Goal: Information Seeking & Learning: Compare options

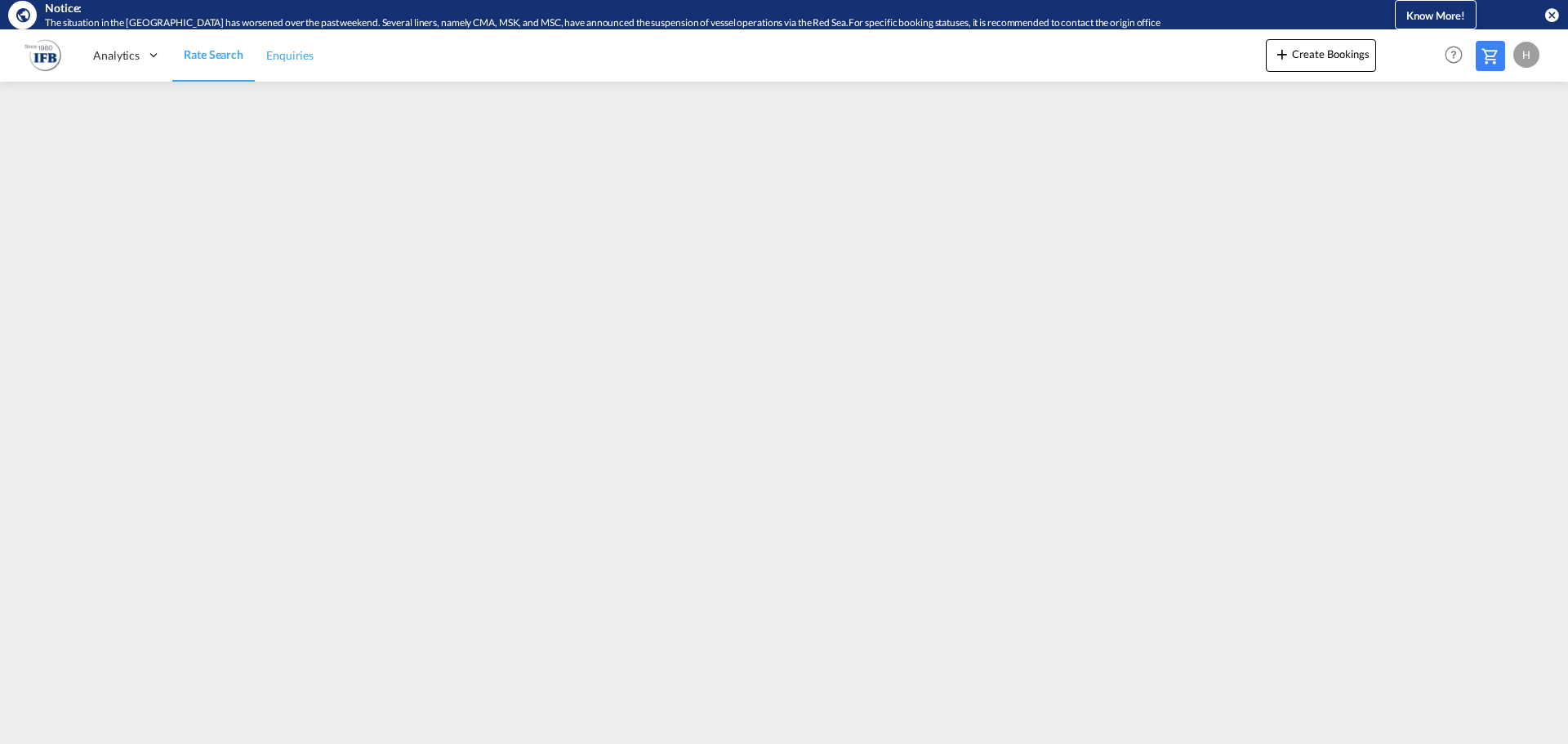
click at [281, 51] on span "Enquiries" at bounding box center [290, 55] width 47 height 14
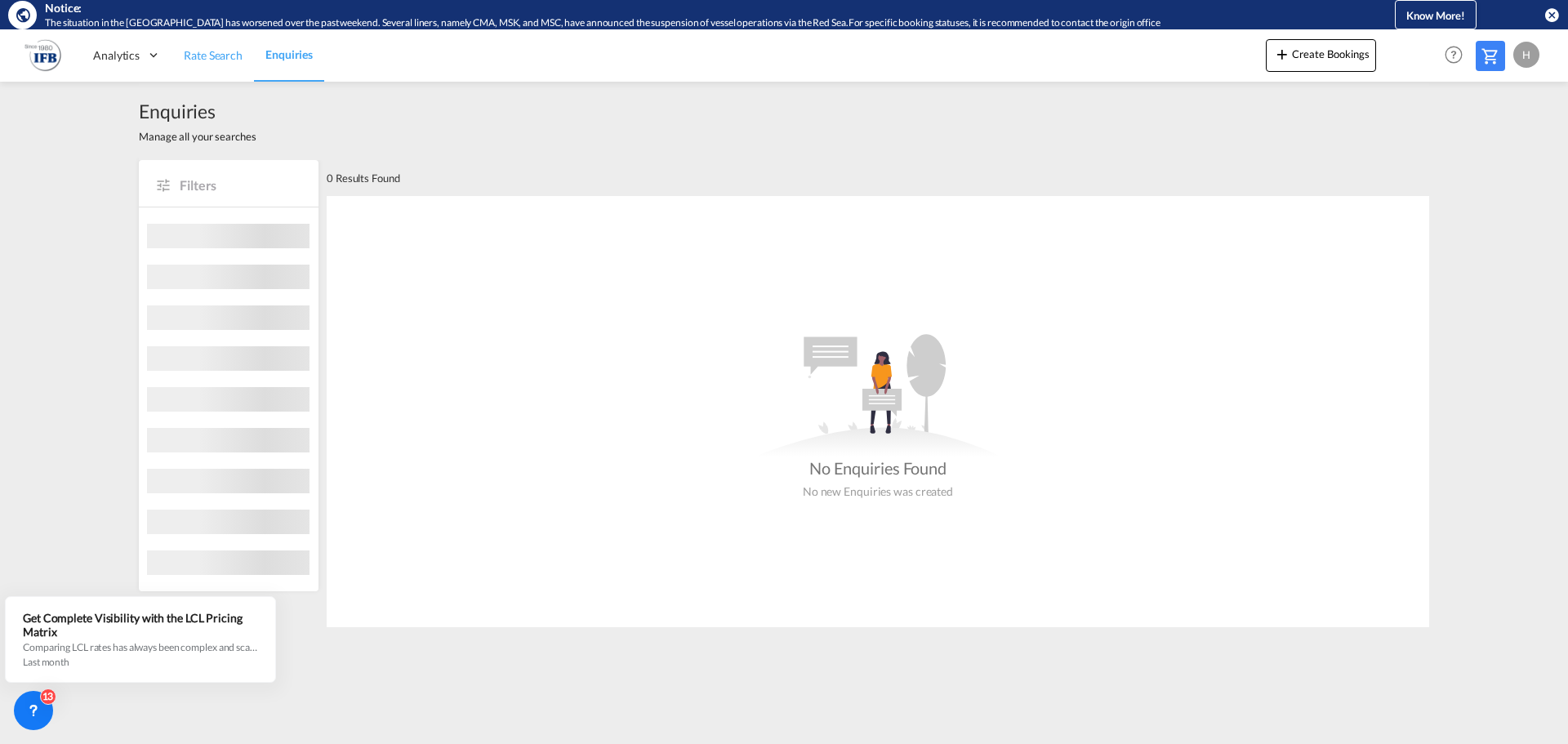
click at [217, 57] on span "Rate Search" at bounding box center [213, 55] width 59 height 14
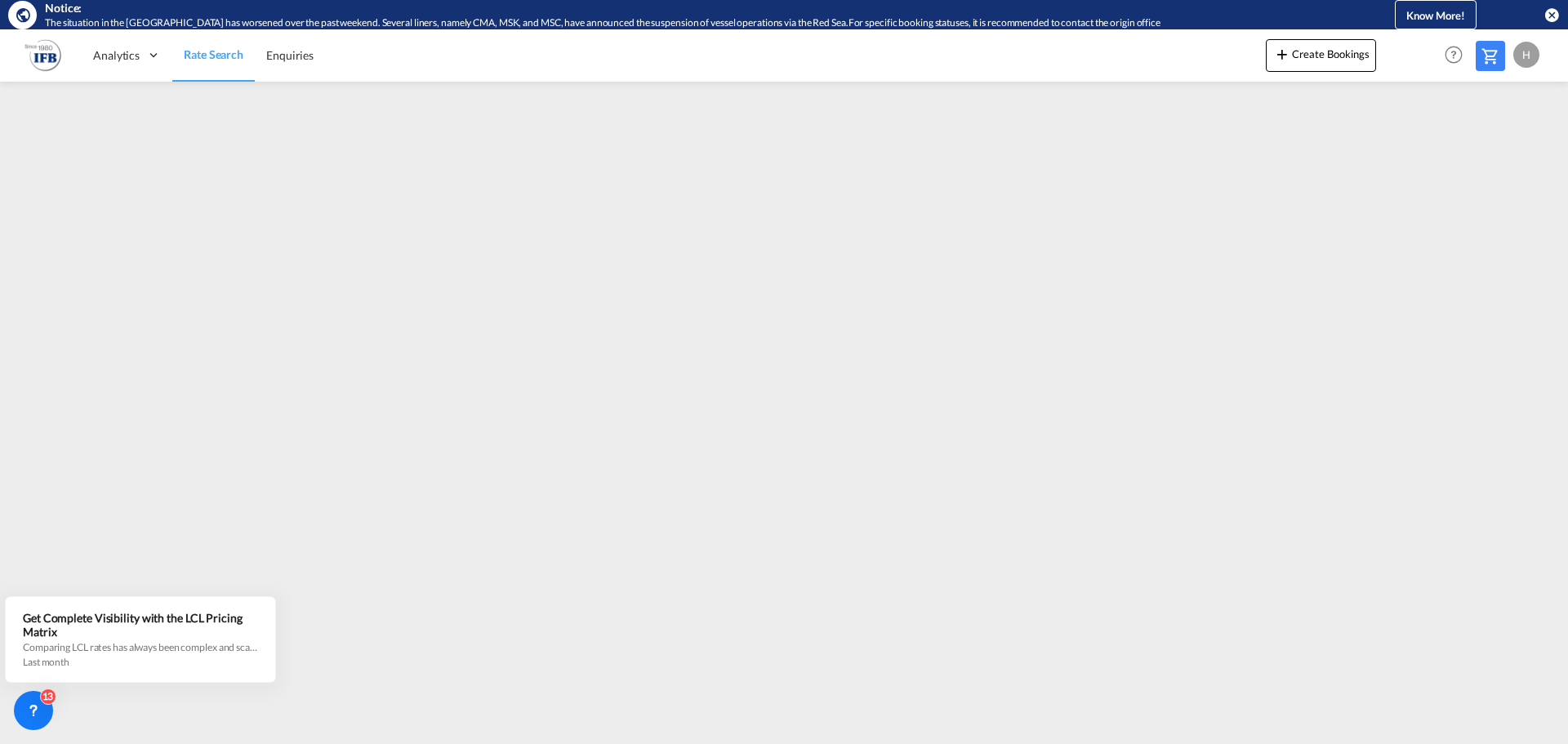
click at [1533, 57] on div "H" at bounding box center [1526, 55] width 26 height 26
click at [1514, 148] on button "Logout" at bounding box center [1507, 155] width 106 height 33
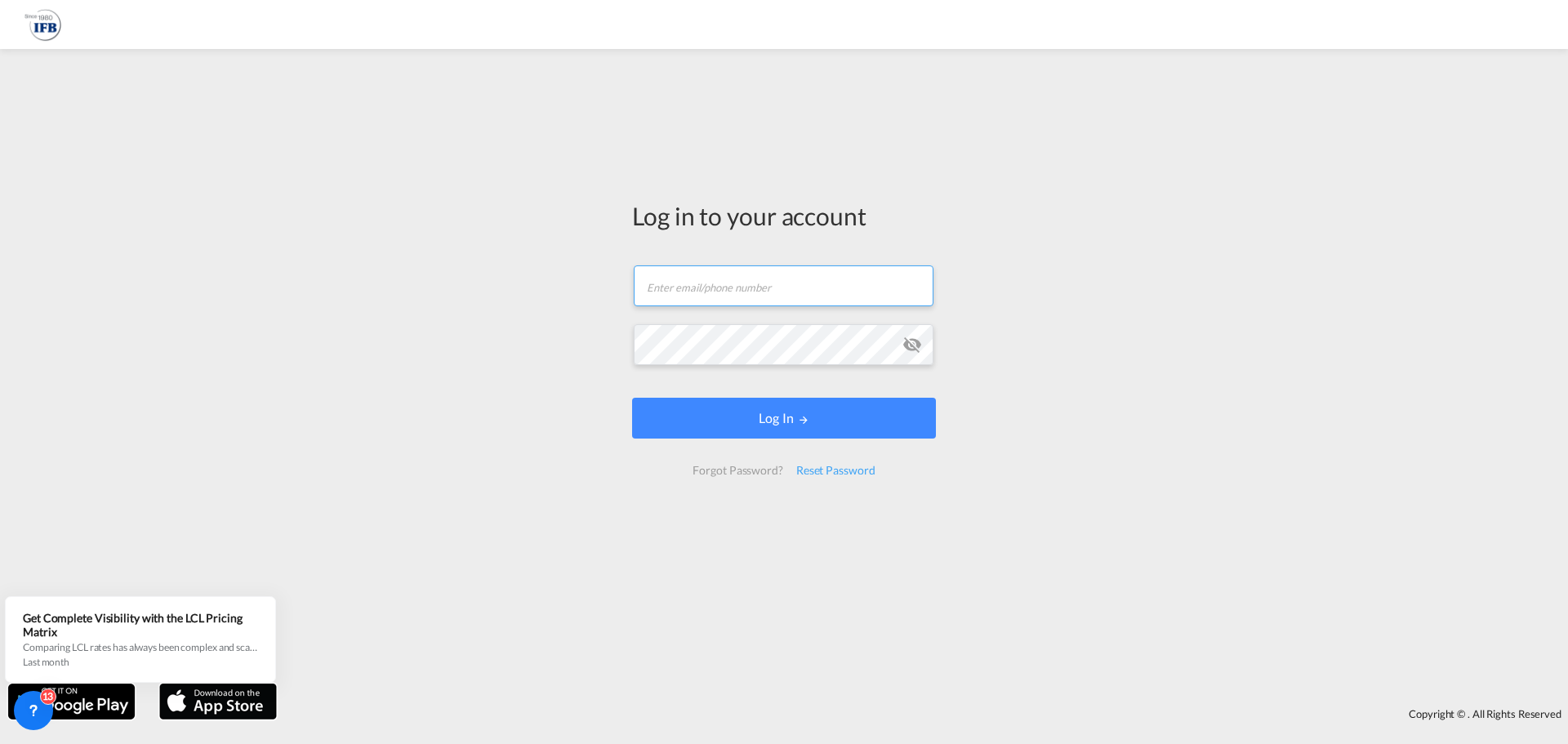
type input "helge.henning@ifbhamburg.de"
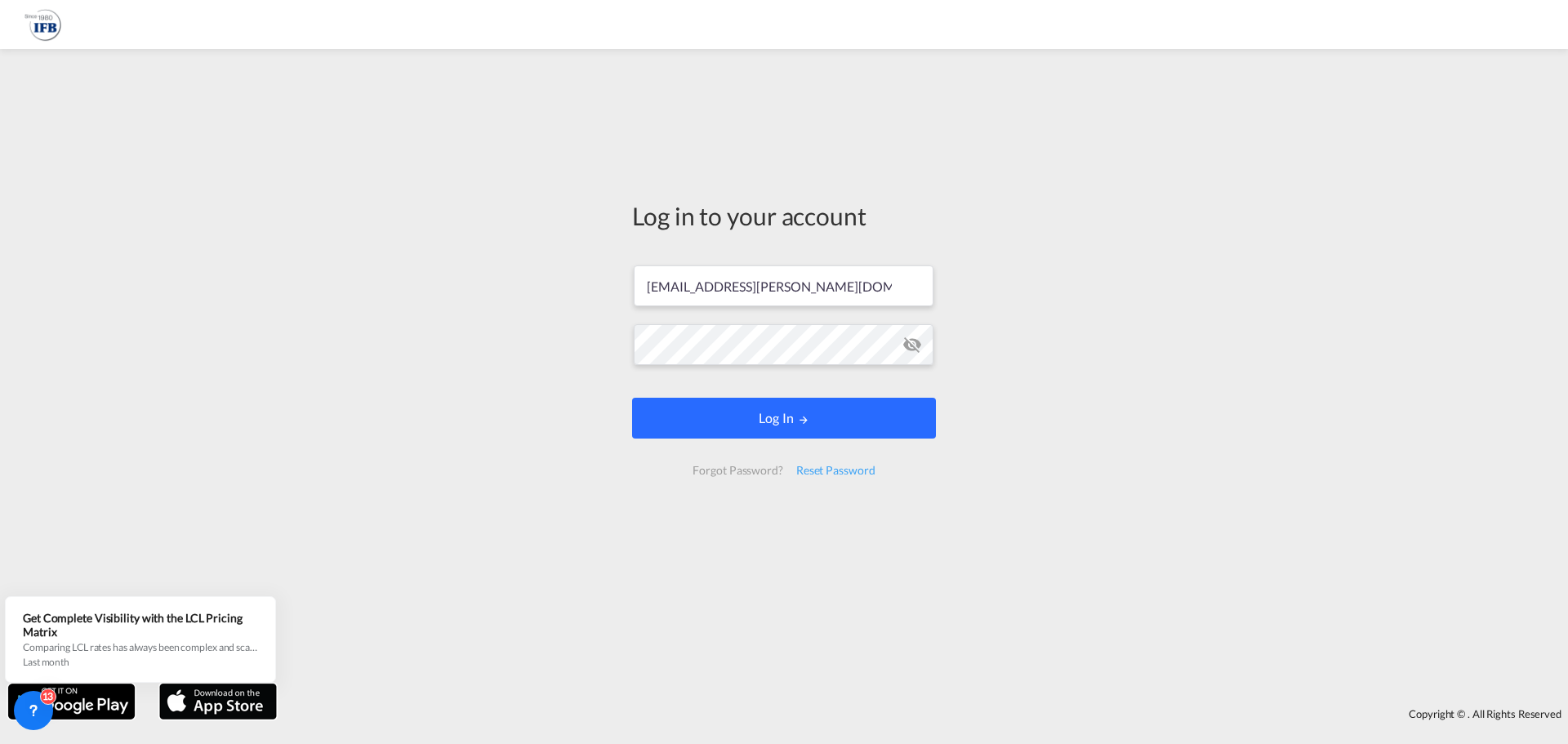
drag, startPoint x: 821, startPoint y: 420, endPoint x: 804, endPoint y: 420, distance: 17.0
click at [821, 420] on button "Log In" at bounding box center [784, 418] width 304 height 41
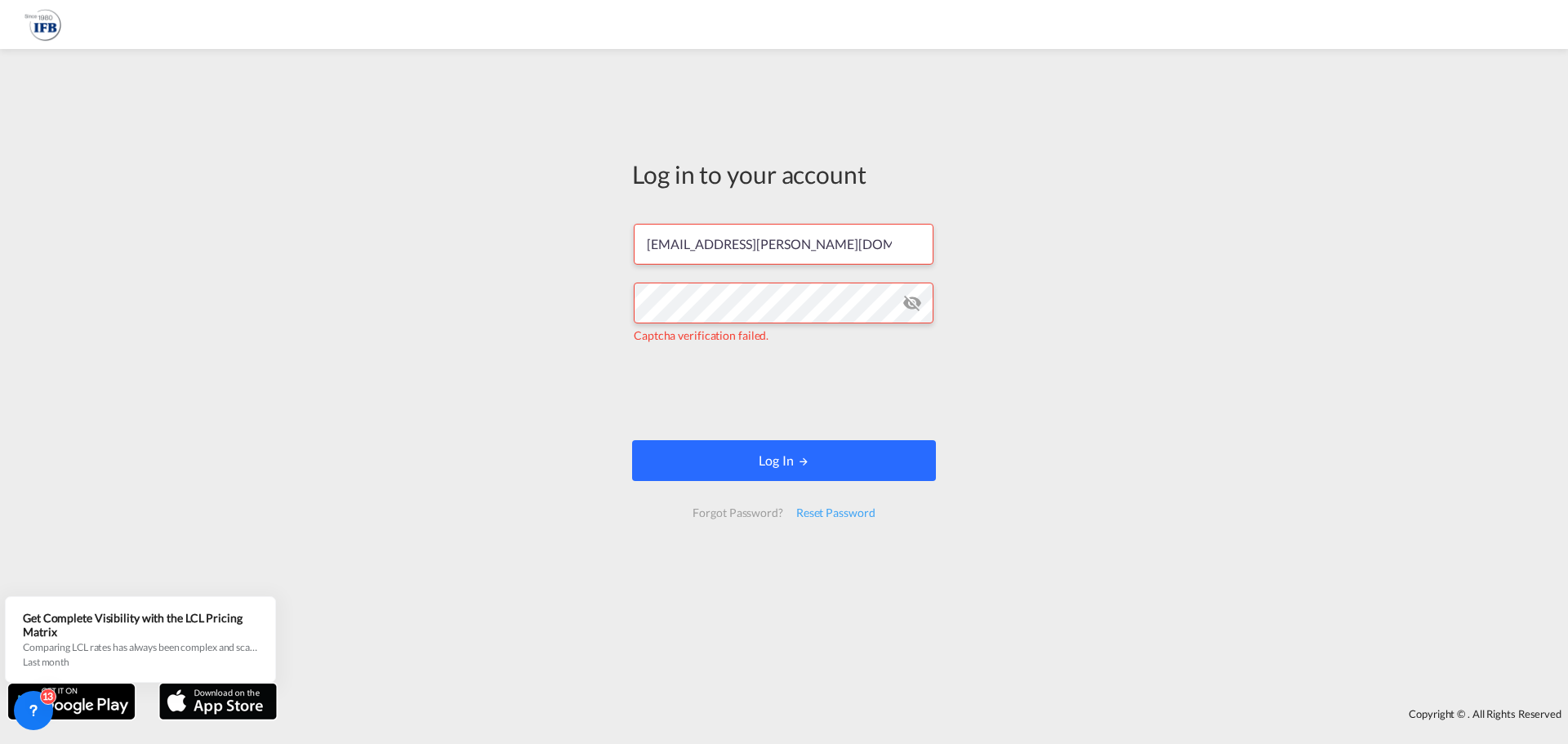
click at [798, 463] on md-icon "LOGIN" at bounding box center [803, 461] width 11 height 11
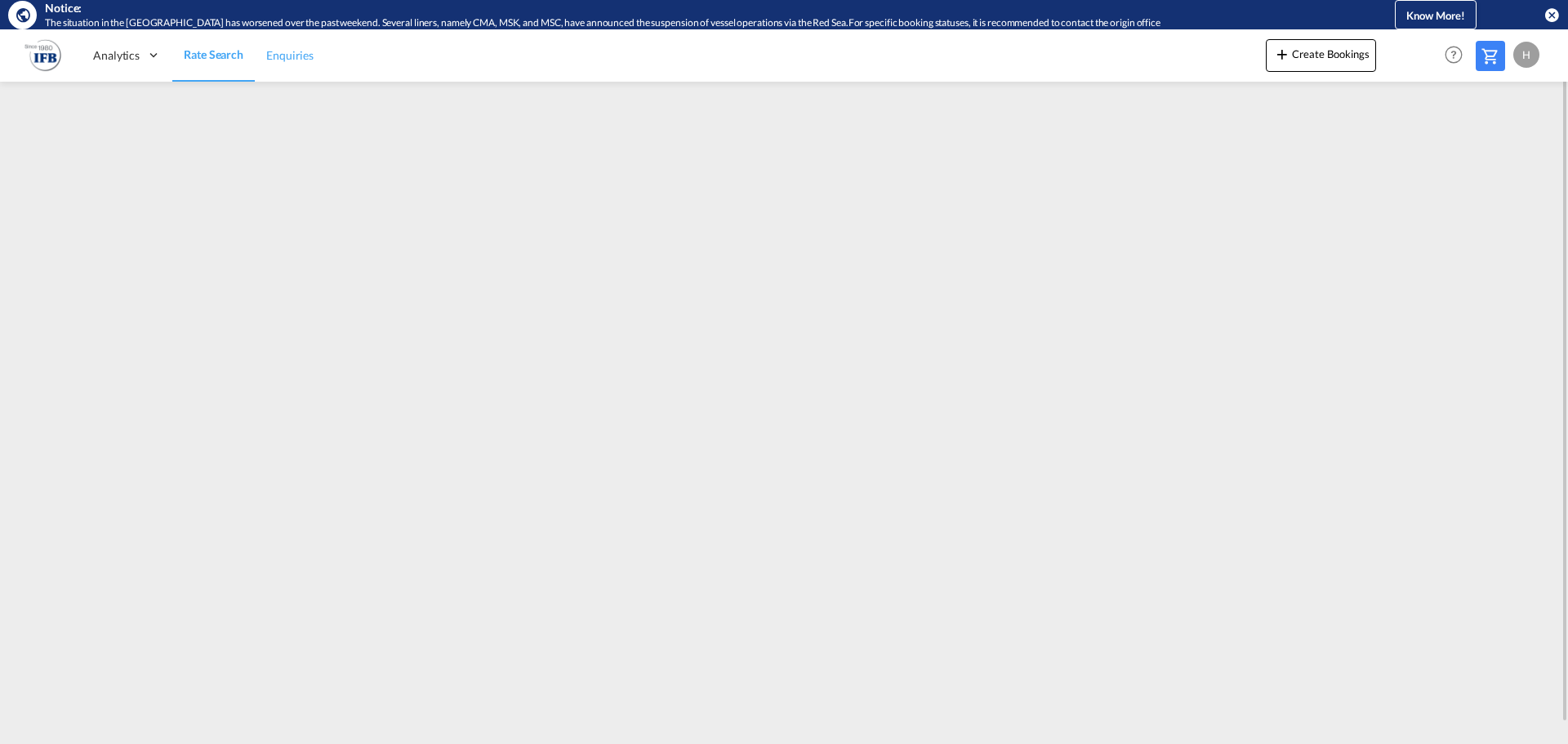
click at [293, 42] on link "Enquiries" at bounding box center [290, 55] width 71 height 53
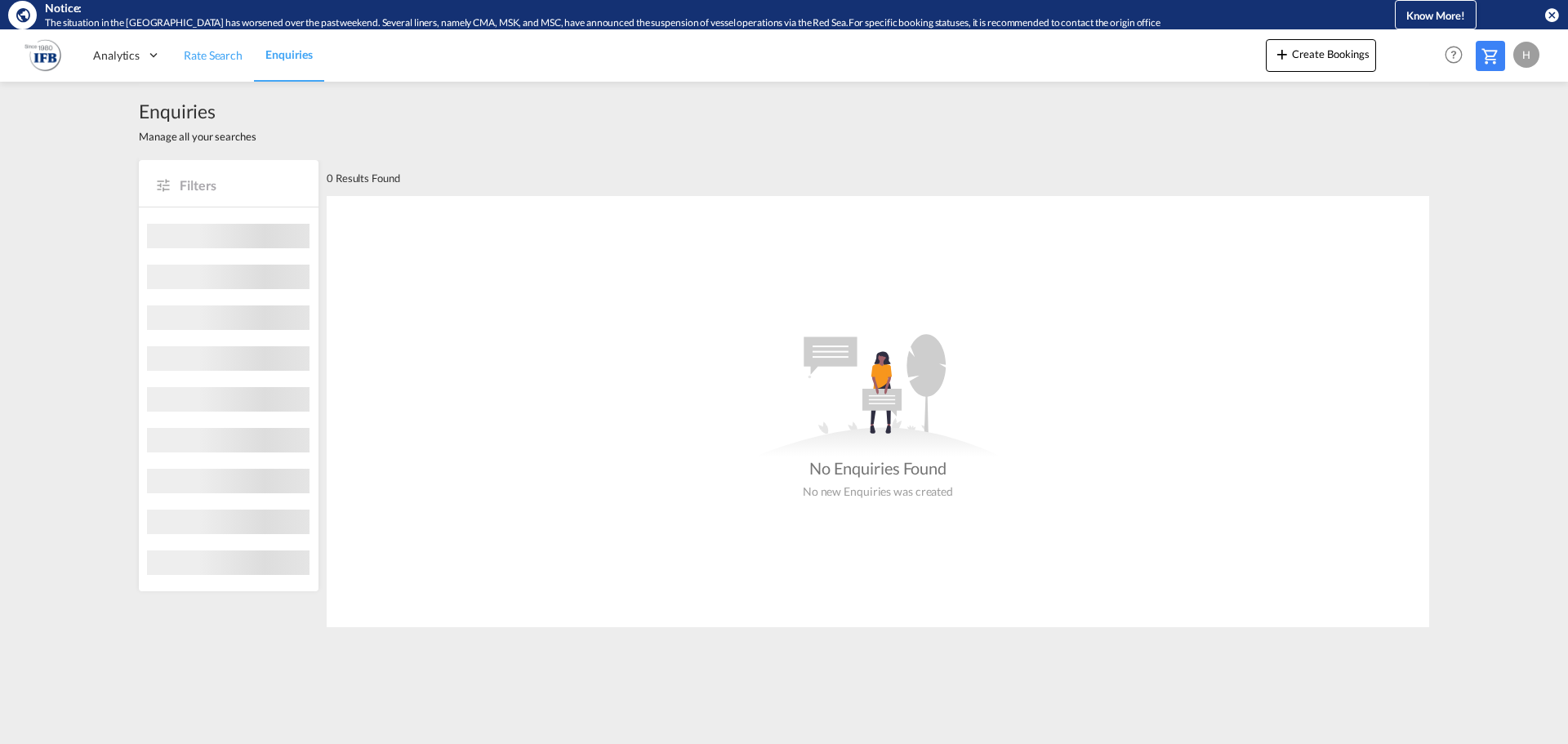
click at [204, 48] on span "Rate Search" at bounding box center [213, 55] width 59 height 14
